Goal: Information Seeking & Learning: Learn about a topic

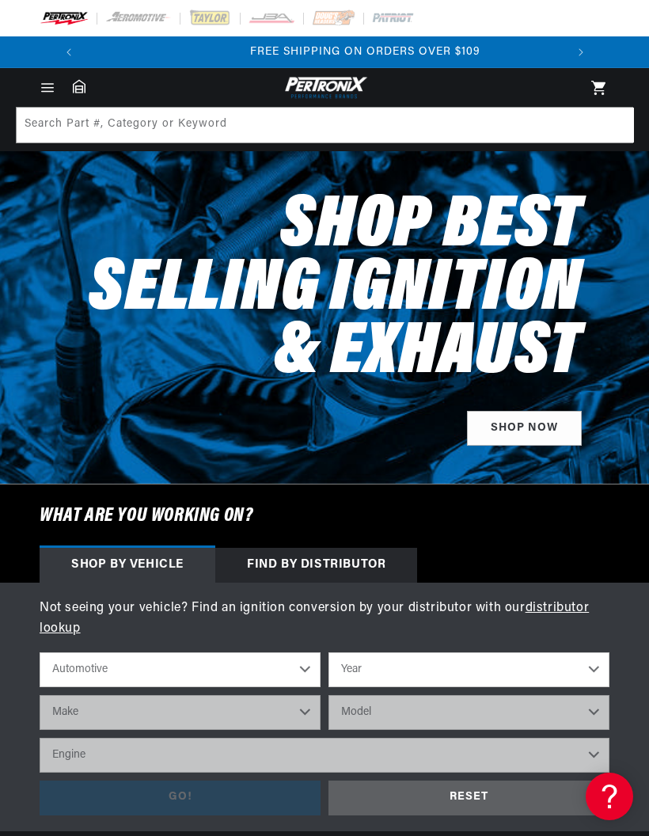
scroll to position [0, 480]
click at [42, 82] on icon "Menu" at bounding box center [48, 88] width 16 height 16
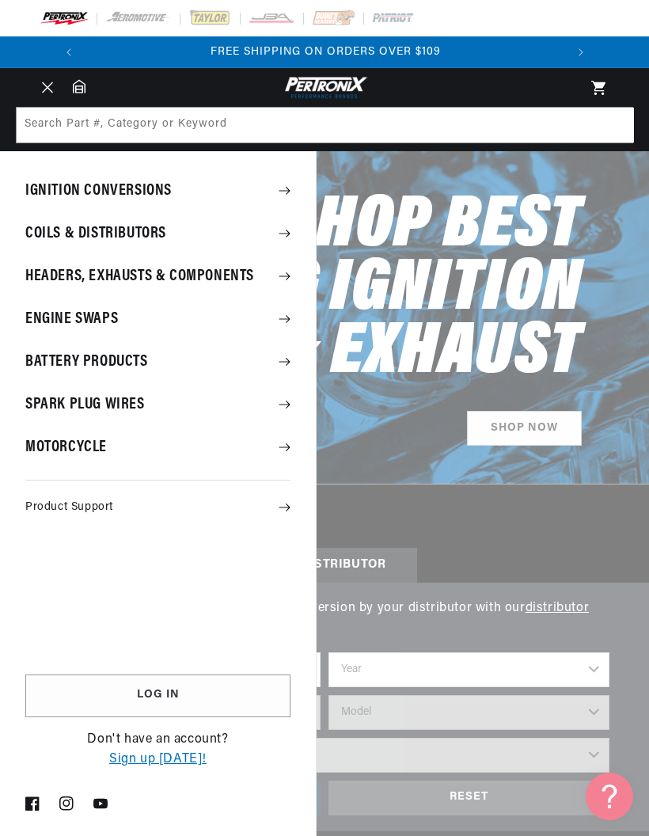
click at [57, 196] on summary "Ignition Conversions" at bounding box center [158, 190] width 316 height 41
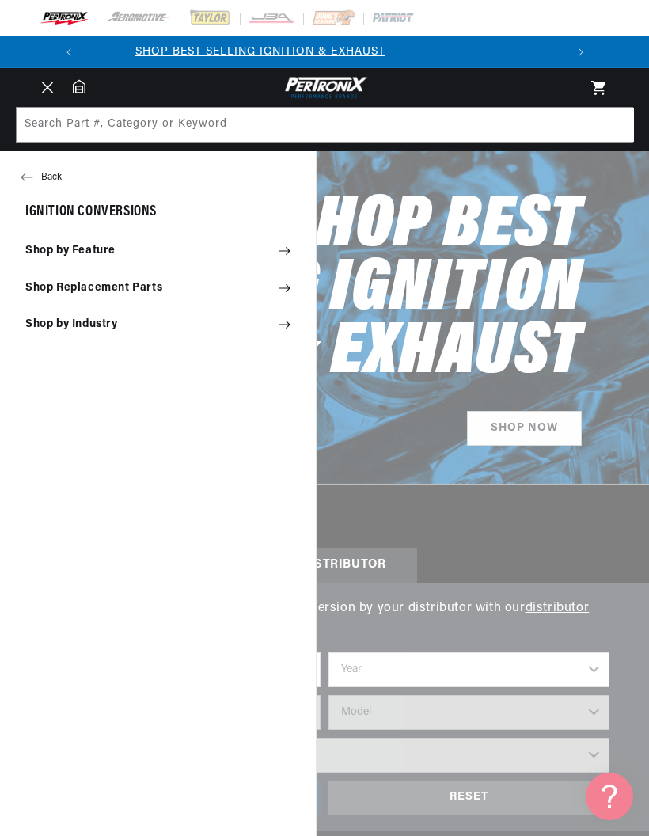
scroll to position [0, 0]
click at [55, 251] on summary "Shop by Feature" at bounding box center [158, 251] width 316 height 35
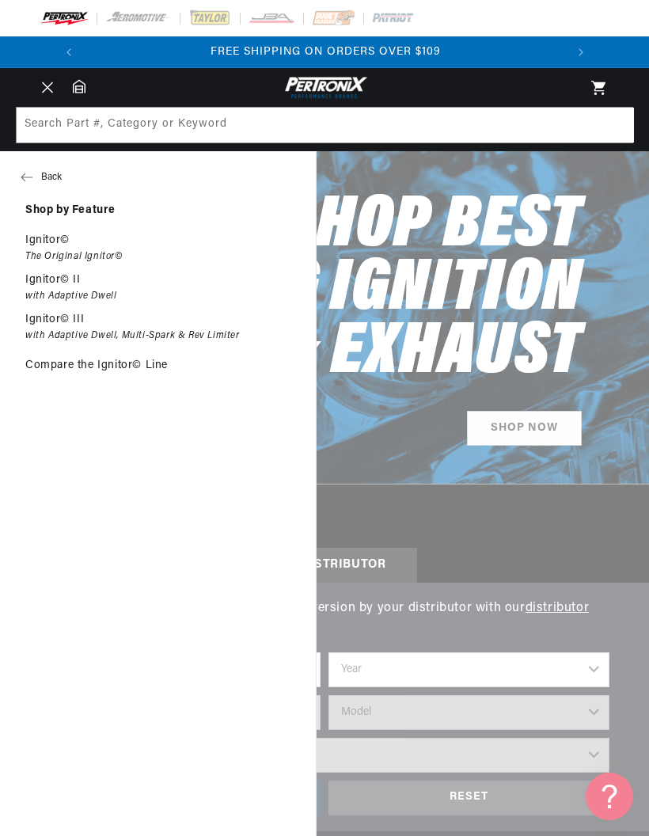
click at [65, 97] on summary "Menu" at bounding box center [47, 87] width 35 height 17
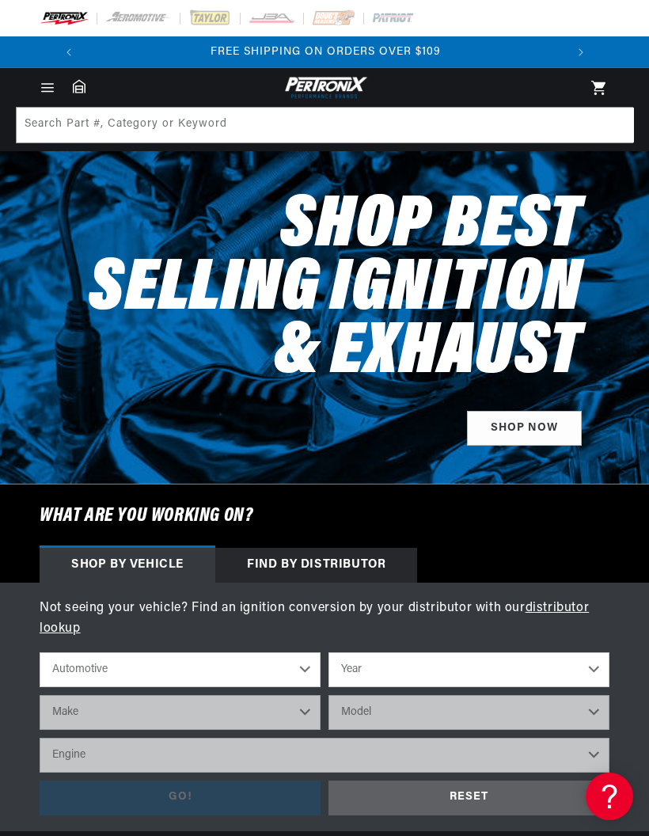
click at [53, 87] on icon "Menu" at bounding box center [47, 87] width 11 height 0
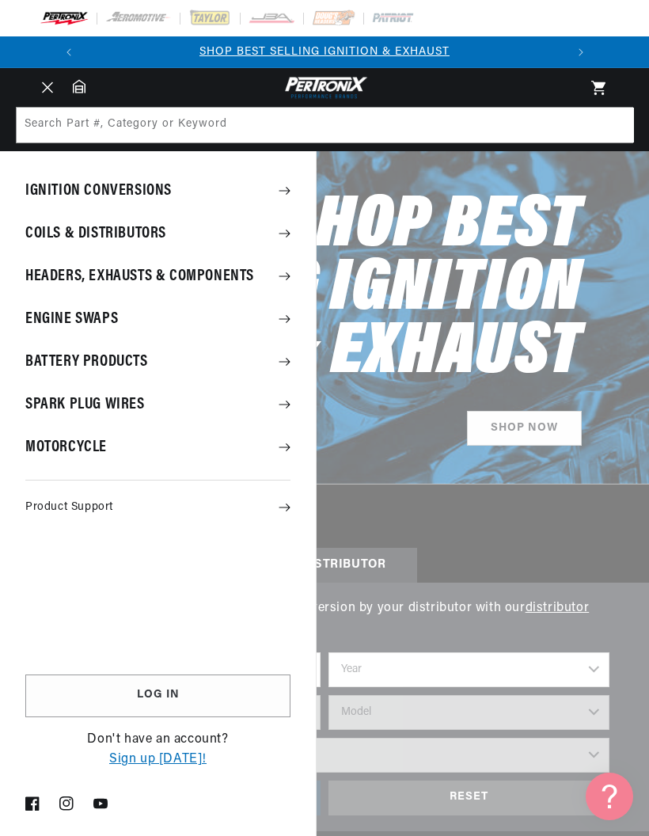
click at [104, 192] on summary "Ignition Conversions" at bounding box center [158, 190] width 316 height 41
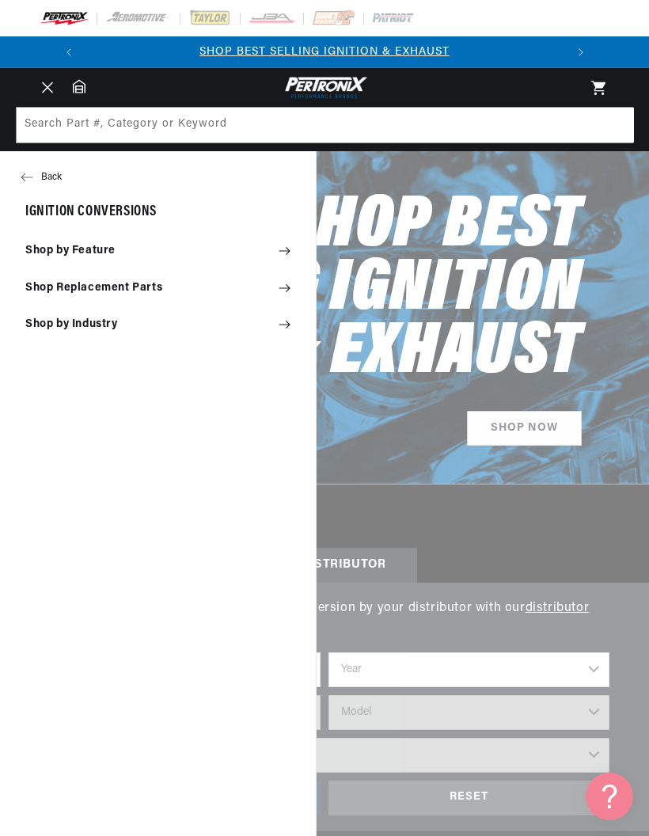
click at [47, 245] on summary "Shop by Feature" at bounding box center [158, 251] width 316 height 35
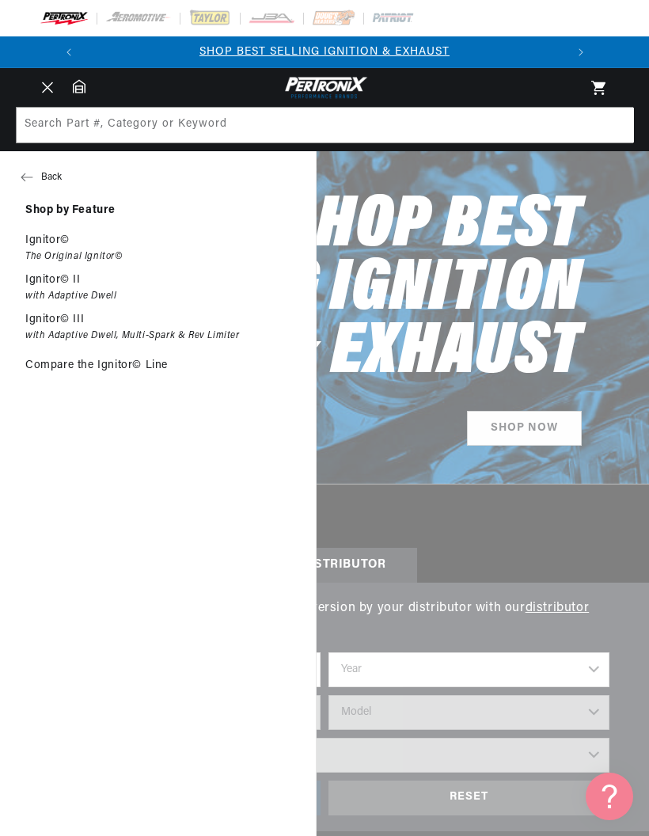
click at [48, 245] on p "Ignitor©" at bounding box center [47, 241] width 44 height 14
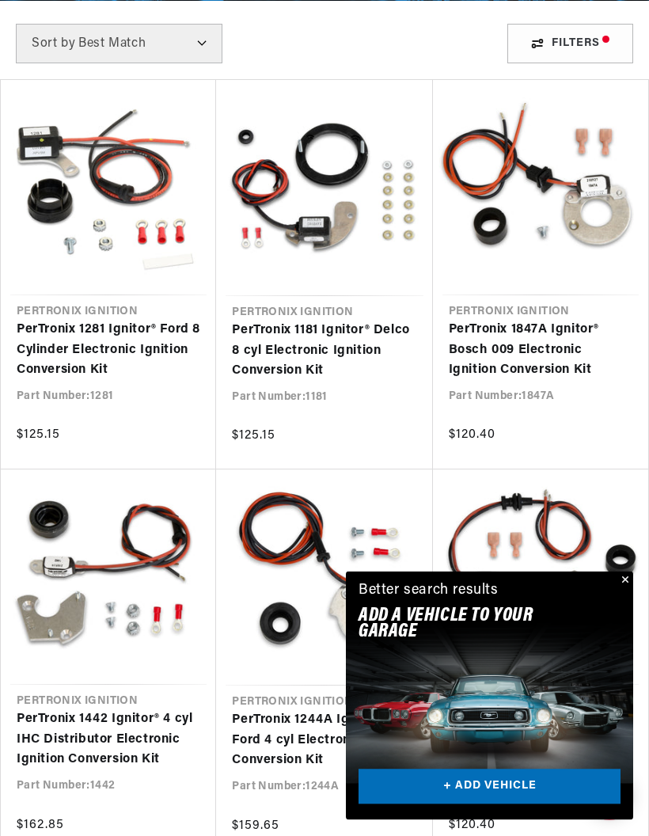
scroll to position [558, 0]
click at [615, 591] on button "Close" at bounding box center [624, 581] width 19 height 19
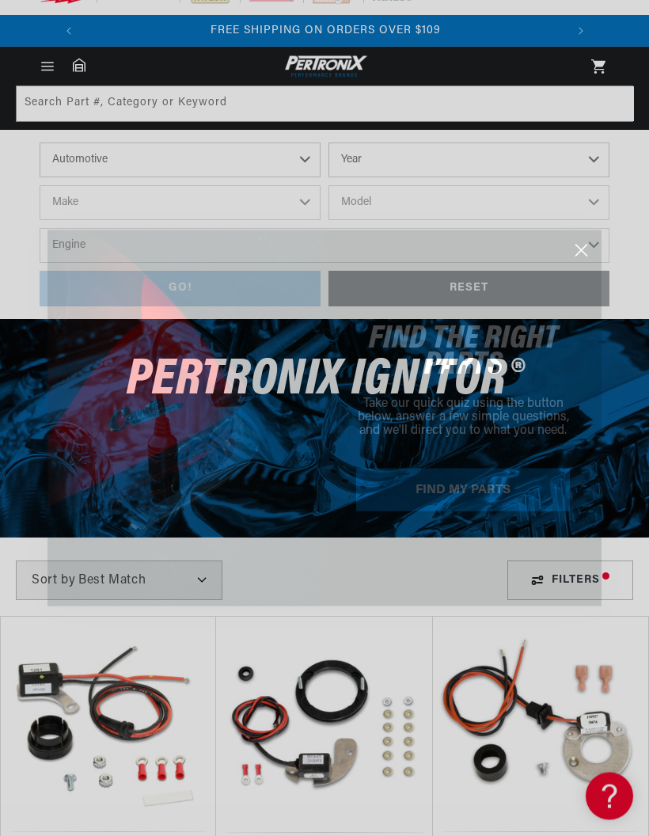
scroll to position [0, 0]
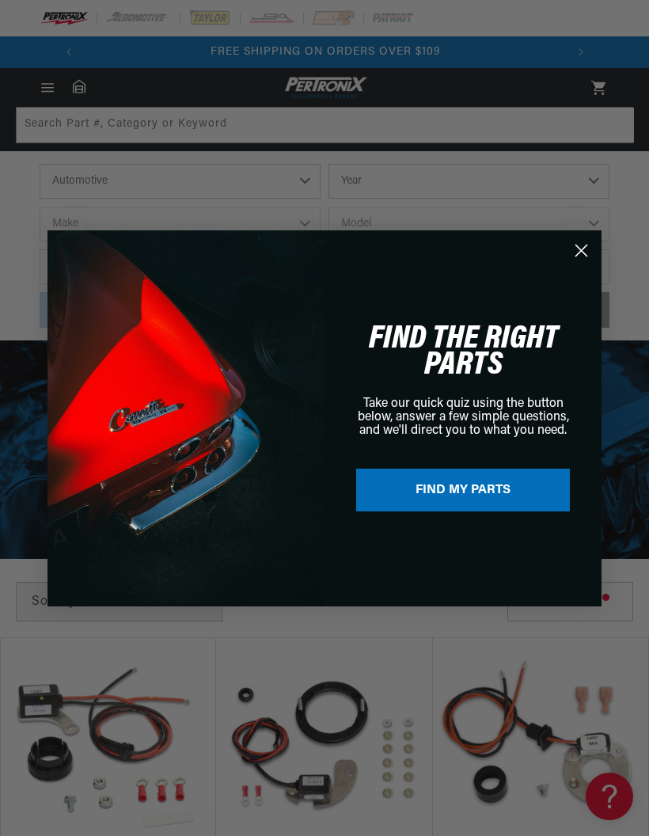
click at [575, 255] on circle "Close dialog" at bounding box center [582, 250] width 26 height 26
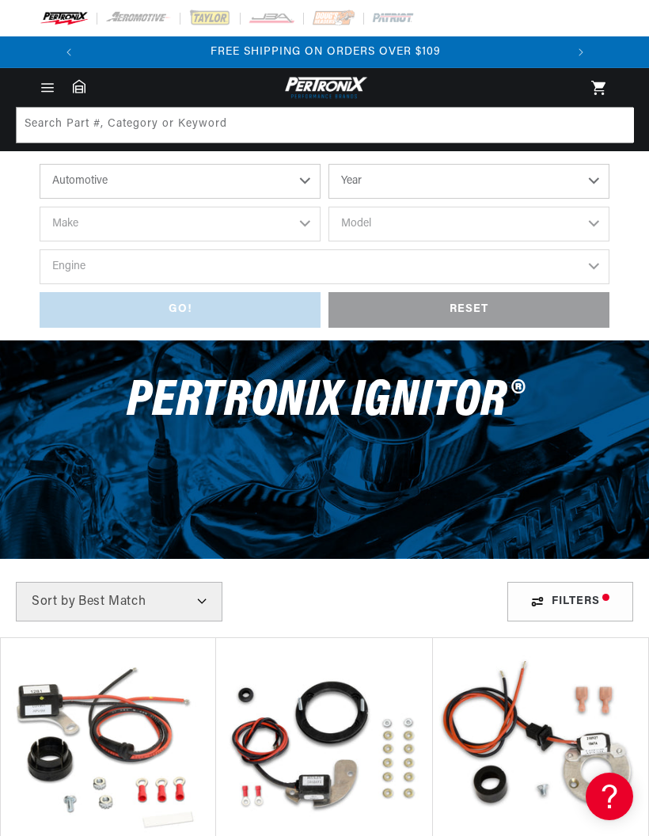
click at [44, 79] on span "Menu" at bounding box center [47, 87] width 35 height 17
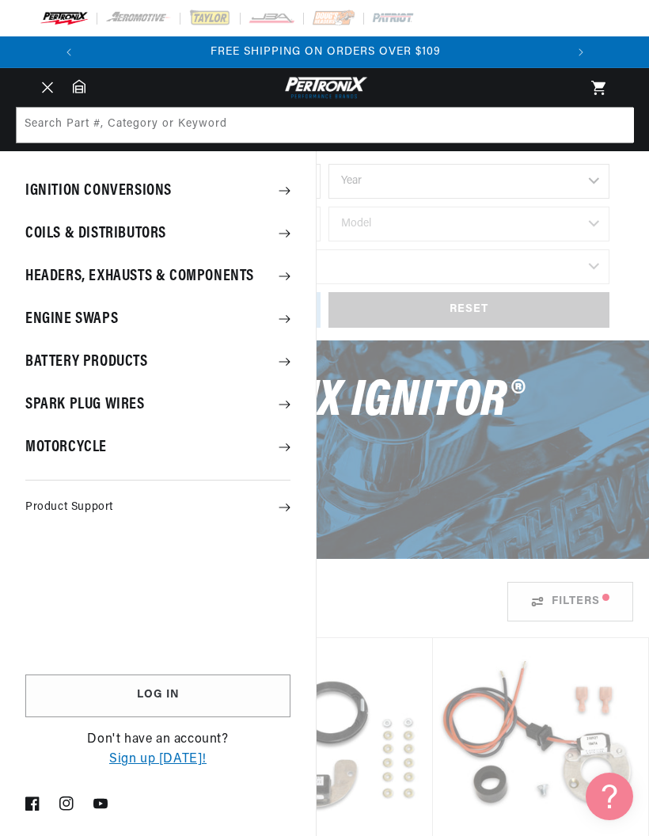
click at [51, 196] on summary "Ignition Conversions" at bounding box center [158, 190] width 316 height 41
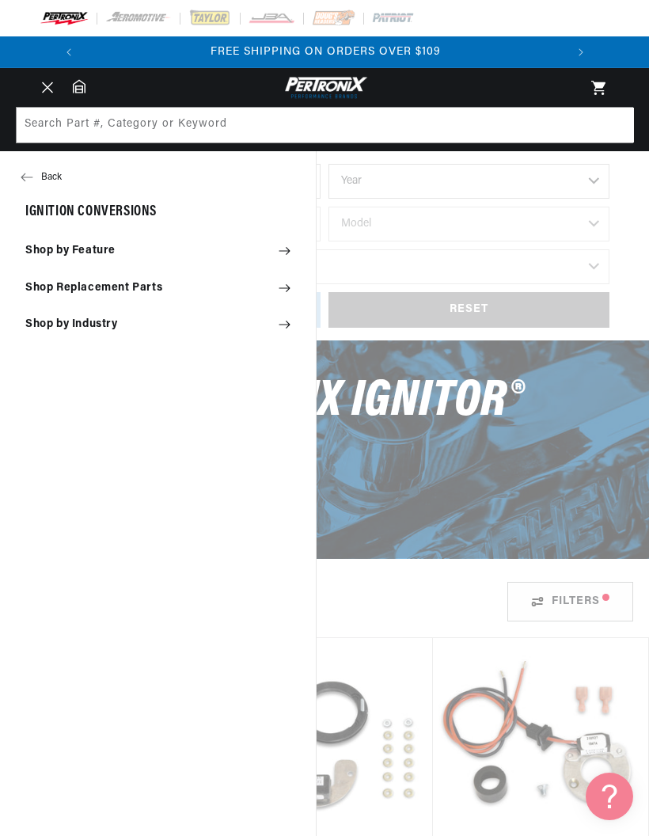
click at [51, 238] on summary "Shop by Feature" at bounding box center [158, 251] width 316 height 35
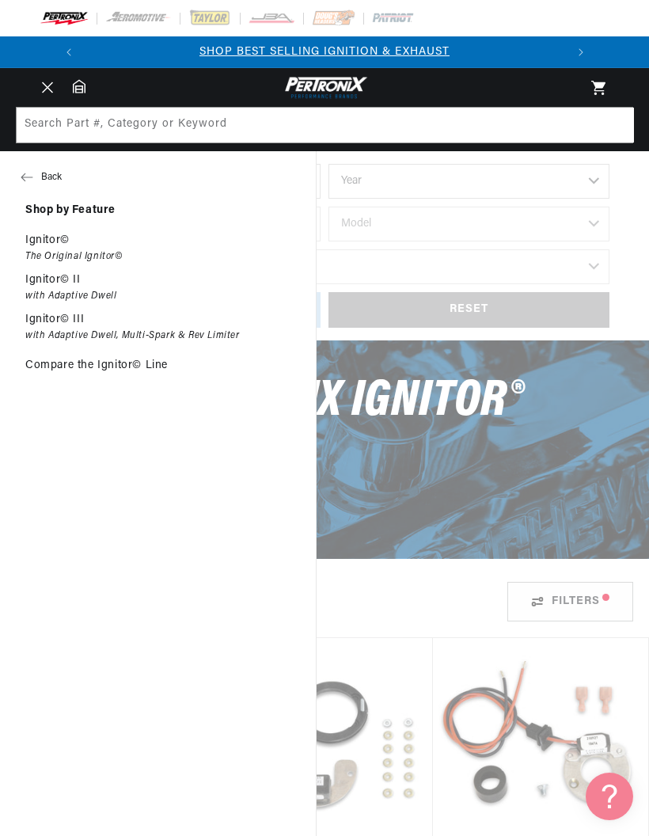
click at [51, 335] on em "with Adaptive Dwell, Multi-Spark & Rev Limiter" at bounding box center [132, 336] width 215 height 13
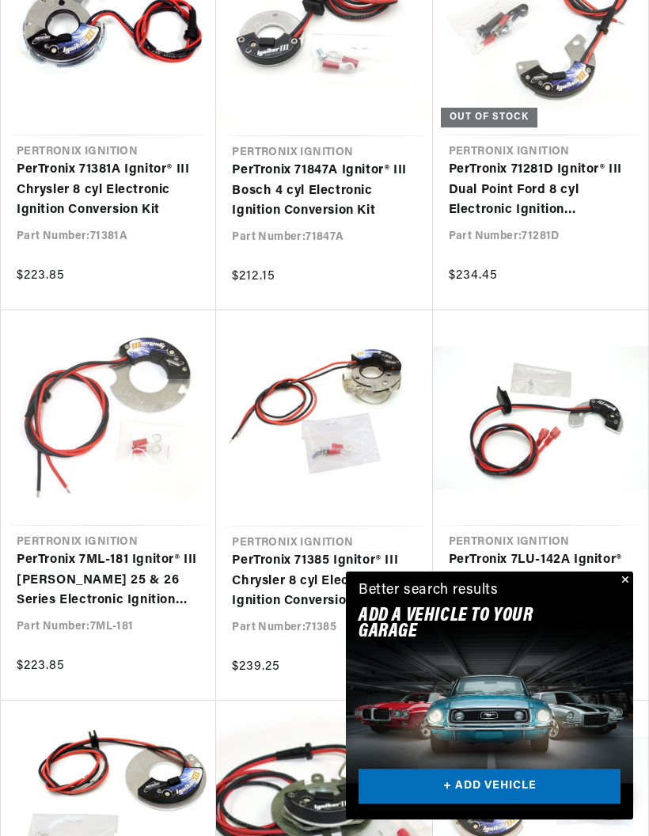
scroll to position [1108, 0]
click at [615, 591] on button "Close" at bounding box center [624, 581] width 19 height 19
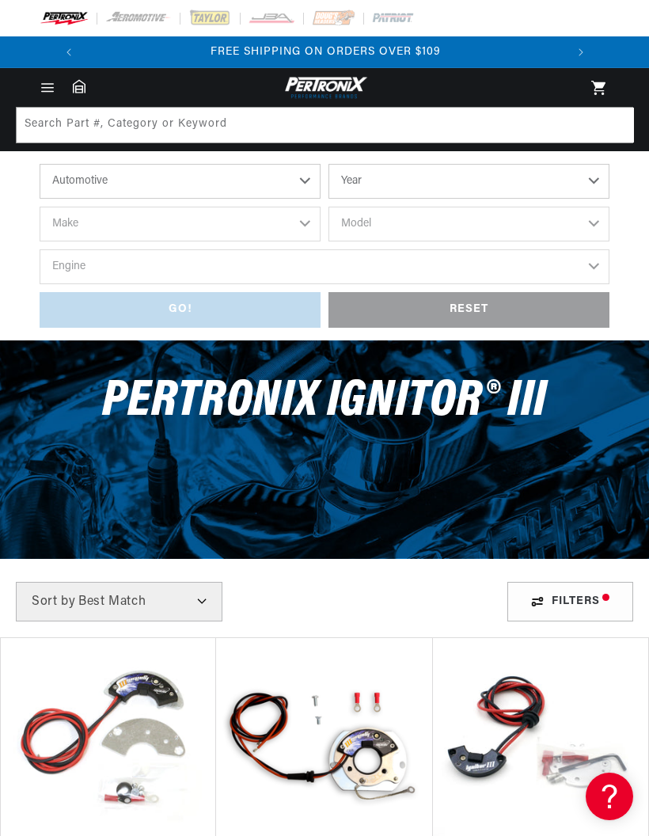
click at [136, 21] on img at bounding box center [138, 18] width 67 height 17
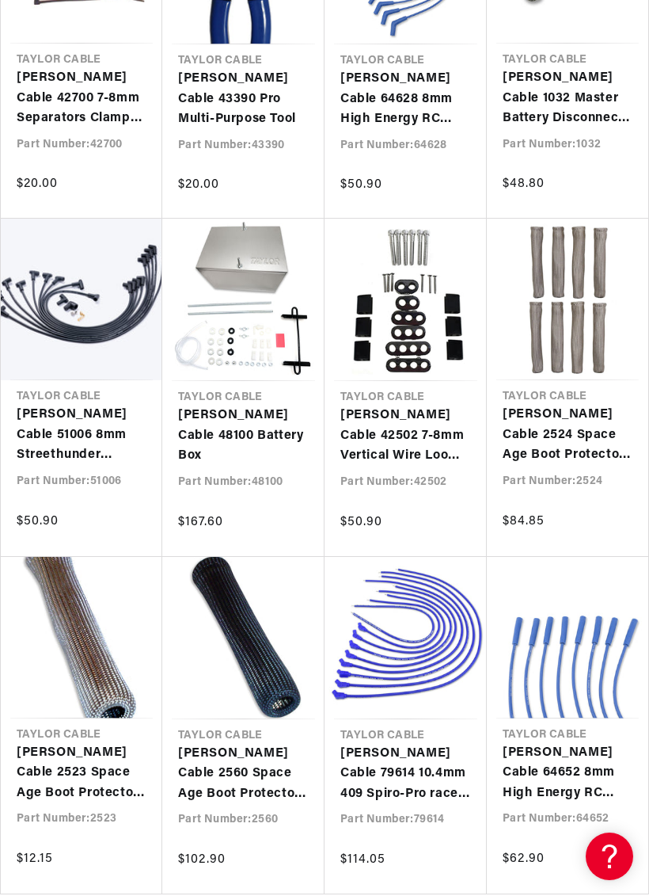
scroll to position [0, 393]
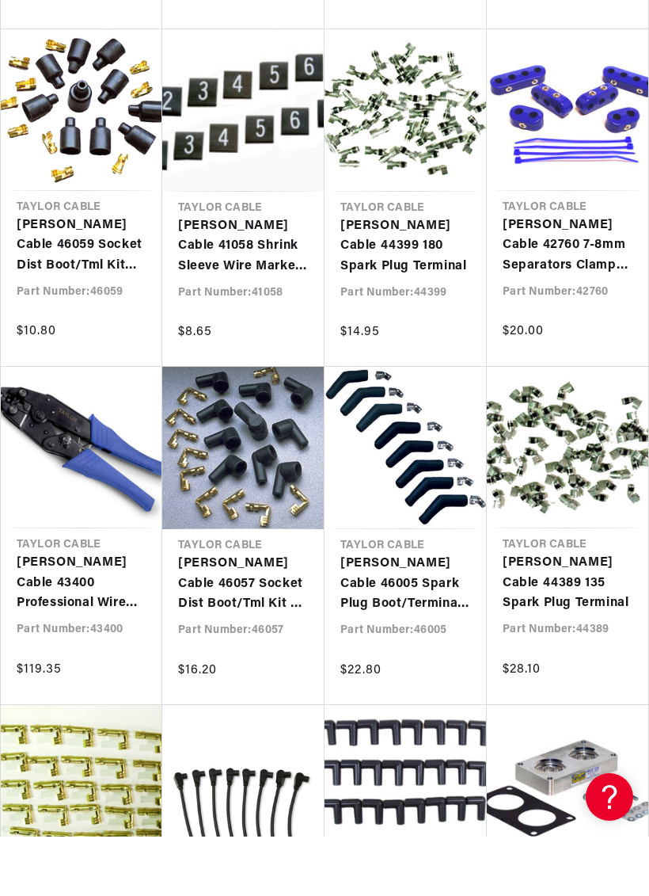
scroll to position [2247, 0]
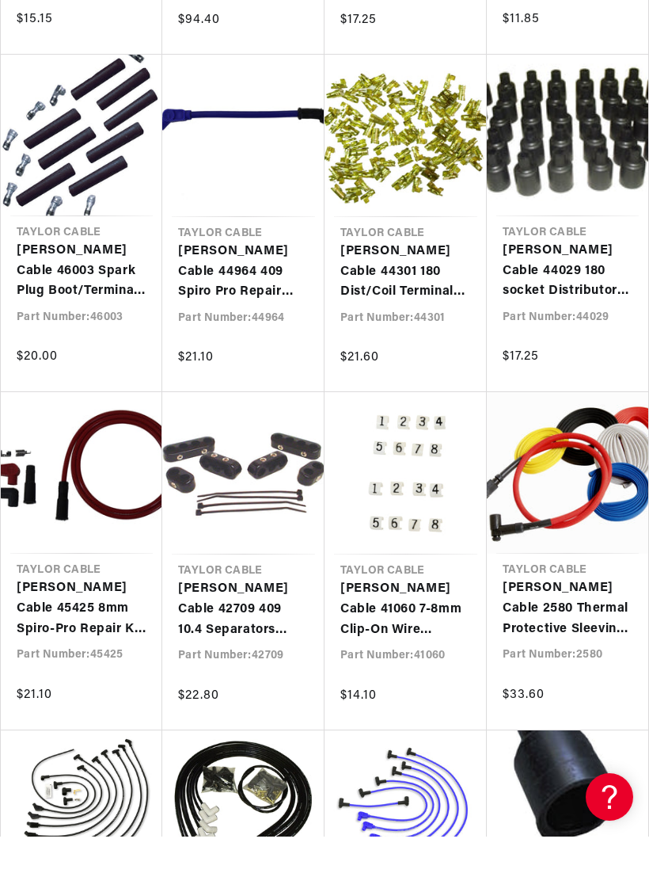
scroll to position [3114, 0]
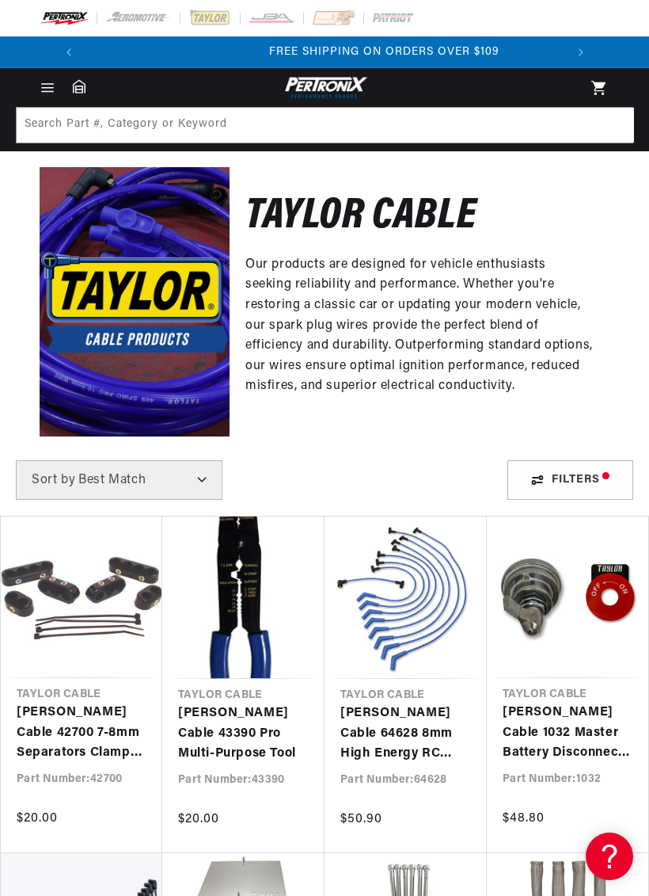
scroll to position [0, 480]
click at [333, 18] on img at bounding box center [334, 18] width 44 height 17
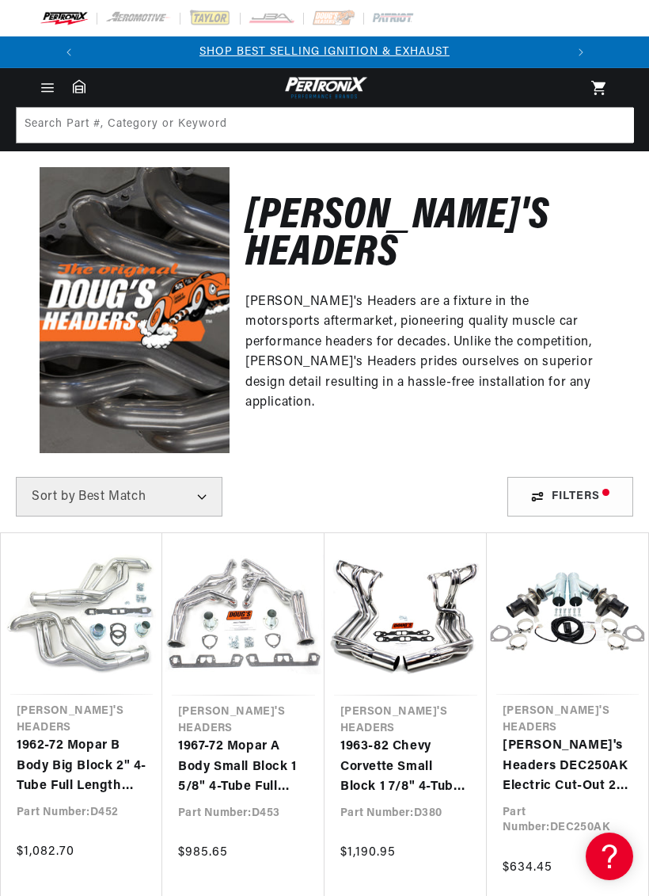
click at [55, 490] on span "Sort by" at bounding box center [54, 496] width 44 height 13
click at [98, 477] on select "Best Match Featured Name, A-Z Name, Z-A Price, Low to High Price, High to Low" at bounding box center [119, 497] width 207 height 40
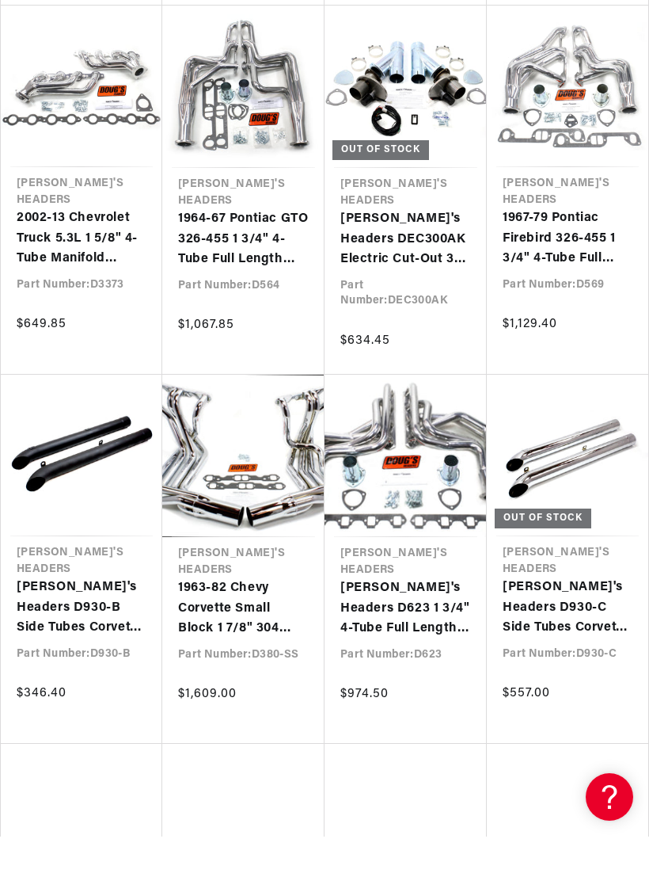
scroll to position [1747, 0]
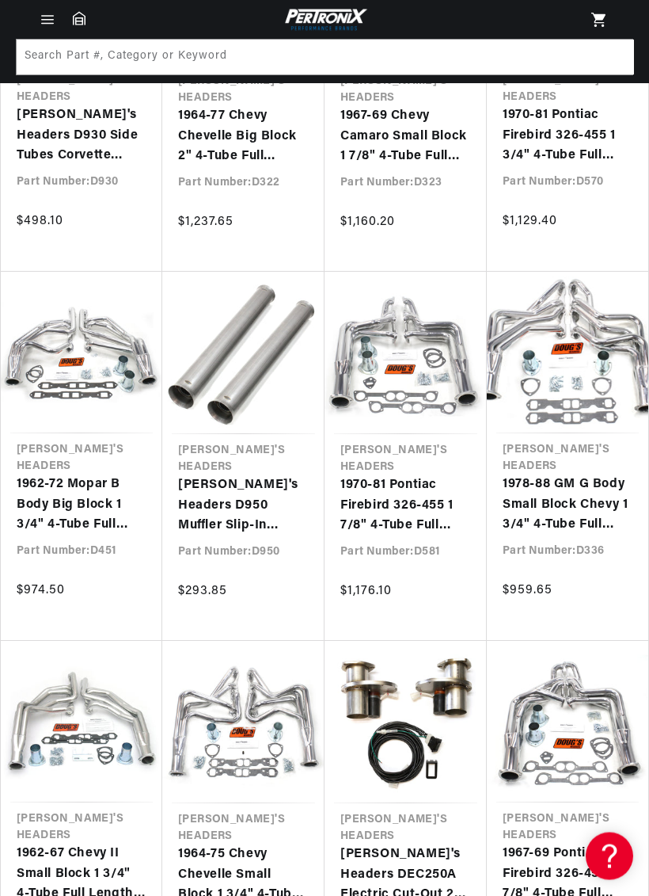
scroll to position [2370, 0]
